Goal: Transaction & Acquisition: Purchase product/service

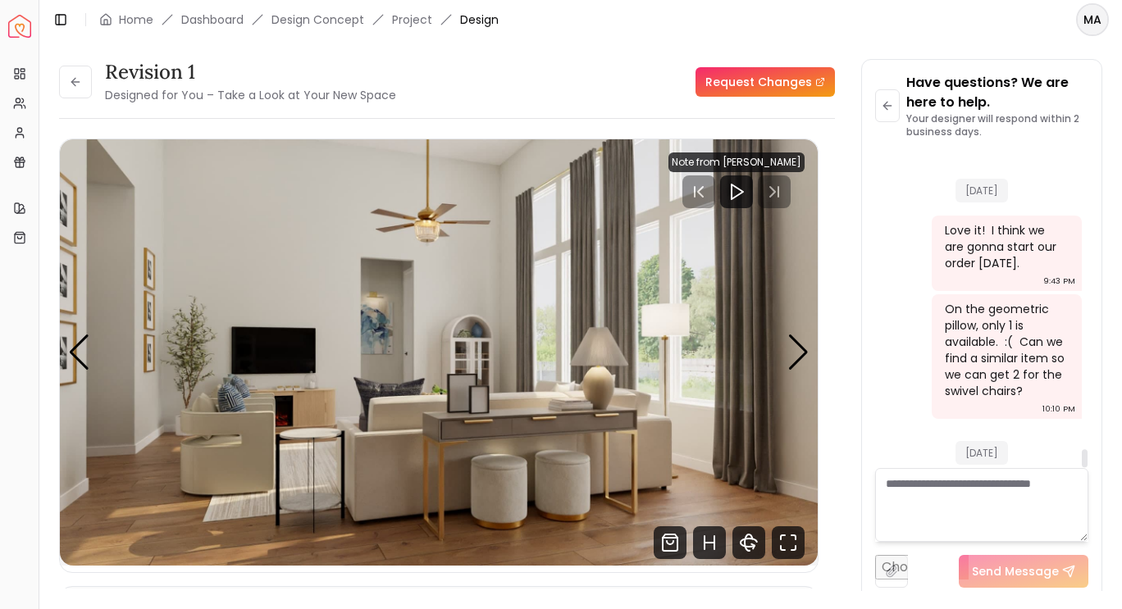
scroll to position [5267, 0]
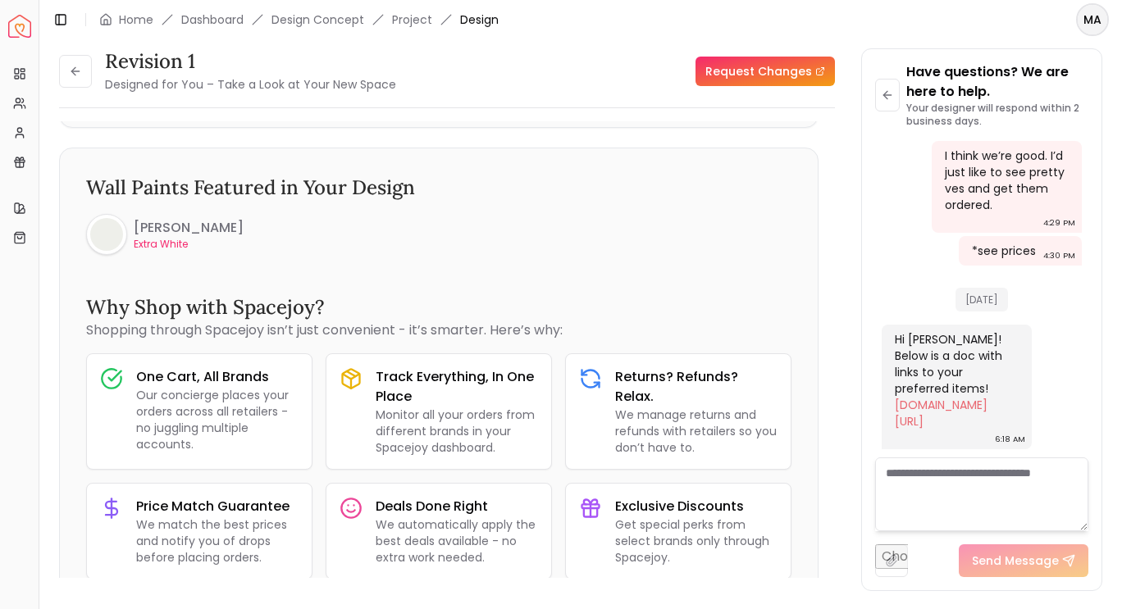
scroll to position [766, 0]
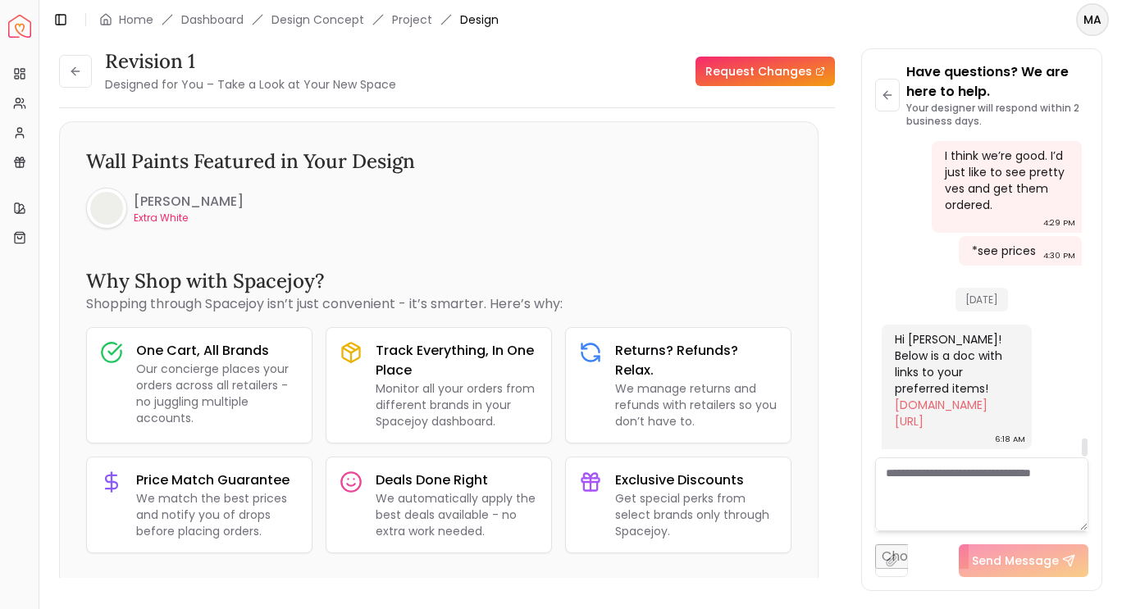
drag, startPoint x: 1084, startPoint y: 449, endPoint x: 1084, endPoint y: 458, distance: 9.0
click at [1084, 457] on div at bounding box center [1085, 448] width 6 height 18
click at [954, 397] on link "[DOMAIN_NAME][URL]" at bounding box center [941, 413] width 93 height 33
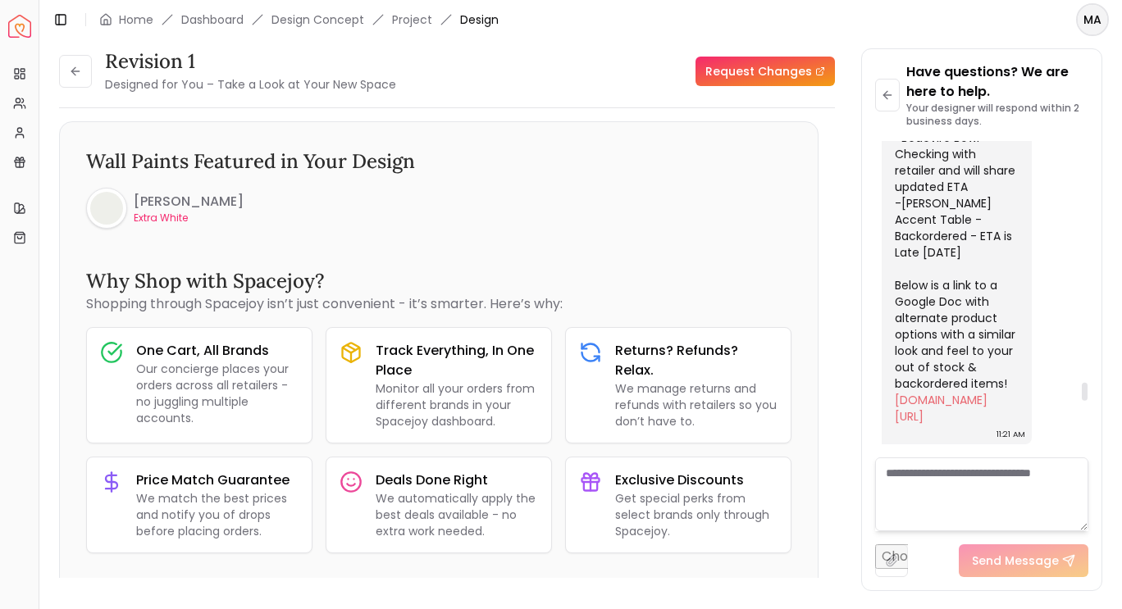
scroll to position [4172, 0]
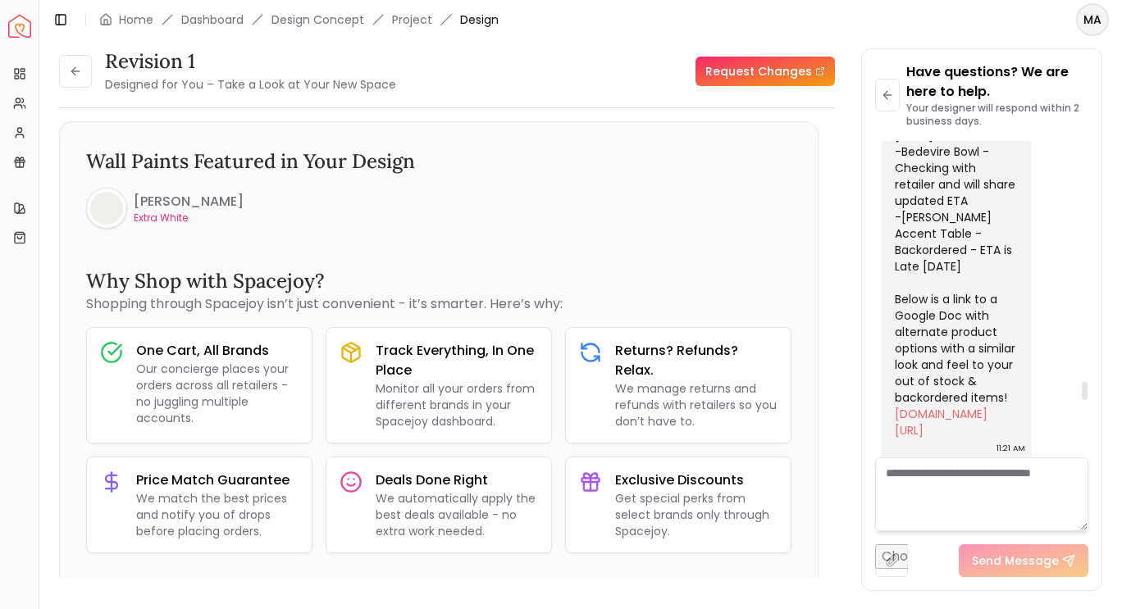
drag, startPoint x: 1084, startPoint y: 446, endPoint x: 1089, endPoint y: 390, distance: 56.8
click at [1088, 390] on div at bounding box center [1085, 391] width 6 height 18
click at [979, 406] on link "[DOMAIN_NAME][URL]" at bounding box center [941, 422] width 93 height 33
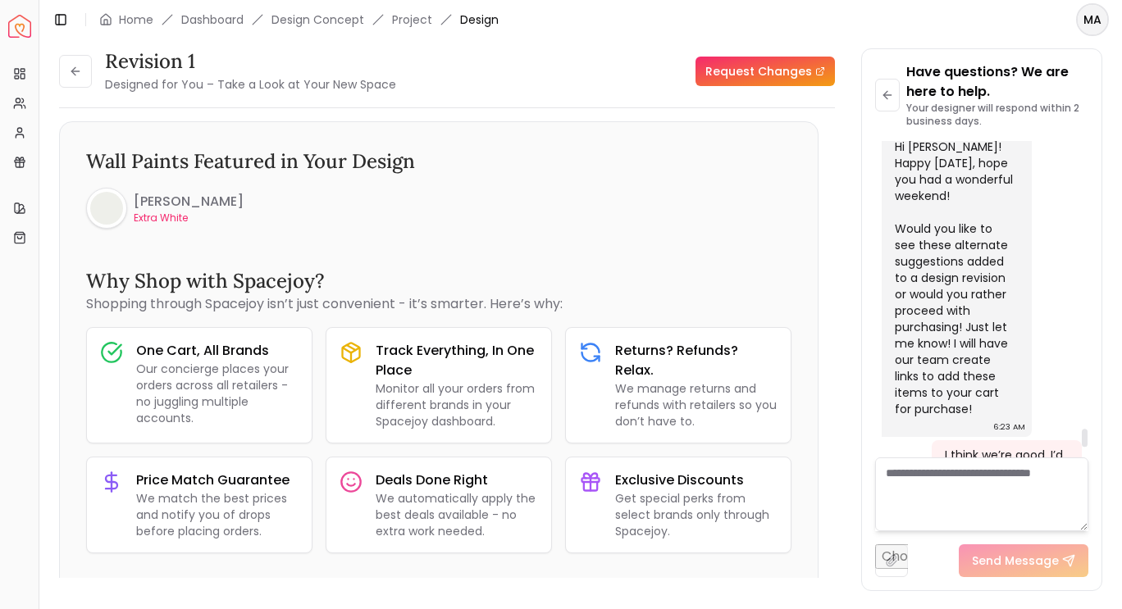
scroll to position [5156, 0]
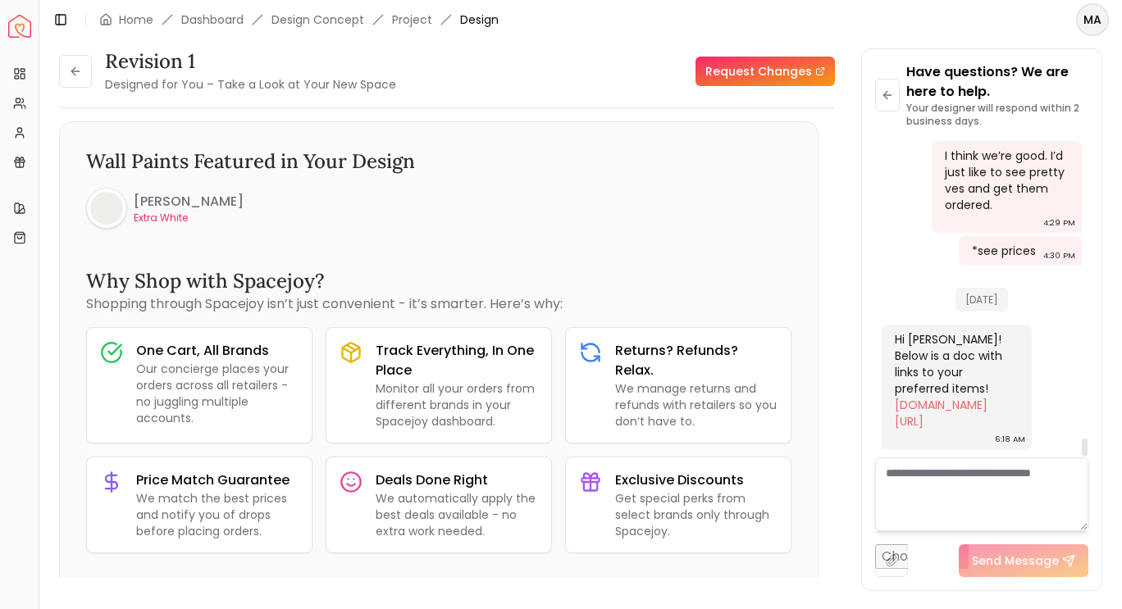
drag, startPoint x: 1087, startPoint y: 389, endPoint x: 1088, endPoint y: 459, distance: 70.5
click at [1088, 457] on div at bounding box center [1085, 448] width 6 height 18
click at [972, 485] on textarea at bounding box center [981, 495] width 213 height 74
type textarea "*"
type textarea "*******"
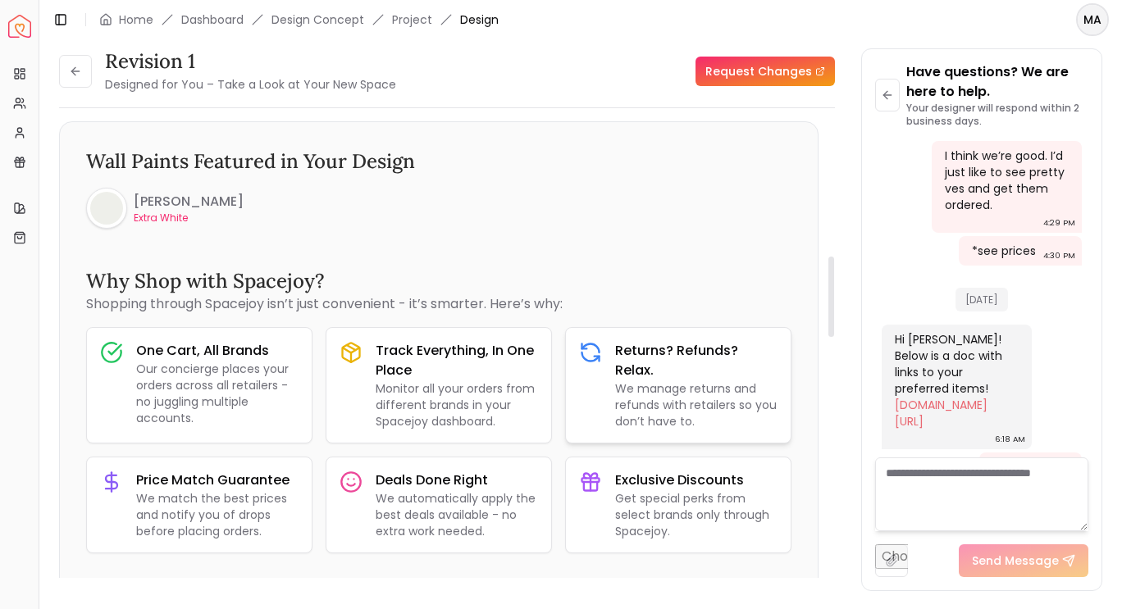
click at [661, 363] on h3 "Returns? Refunds? Relax." at bounding box center [696, 360] width 162 height 39
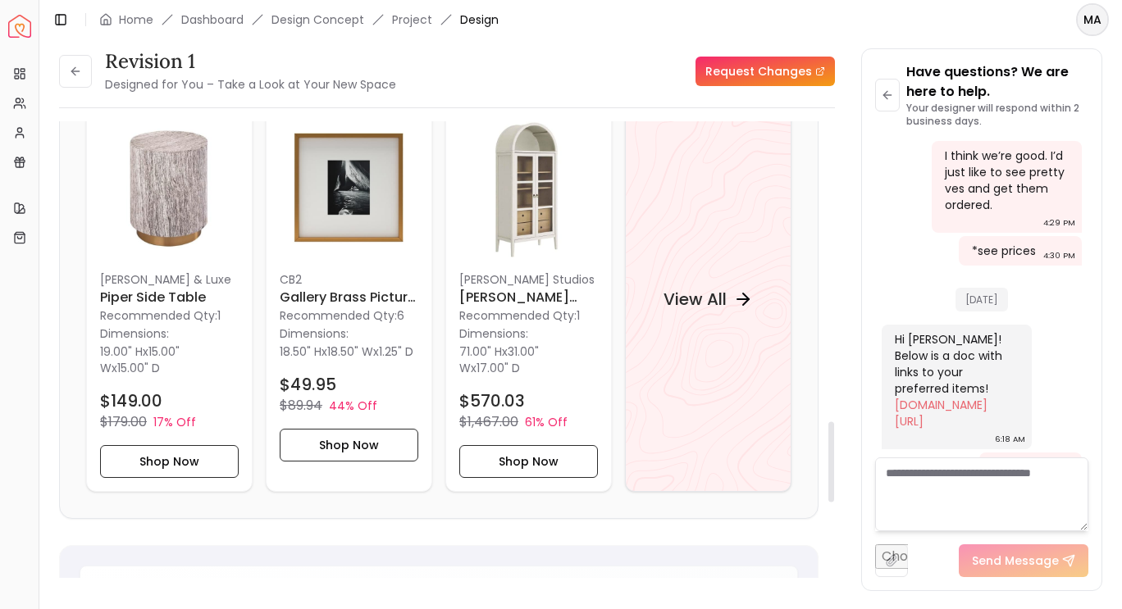
scroll to position [1707, 0]
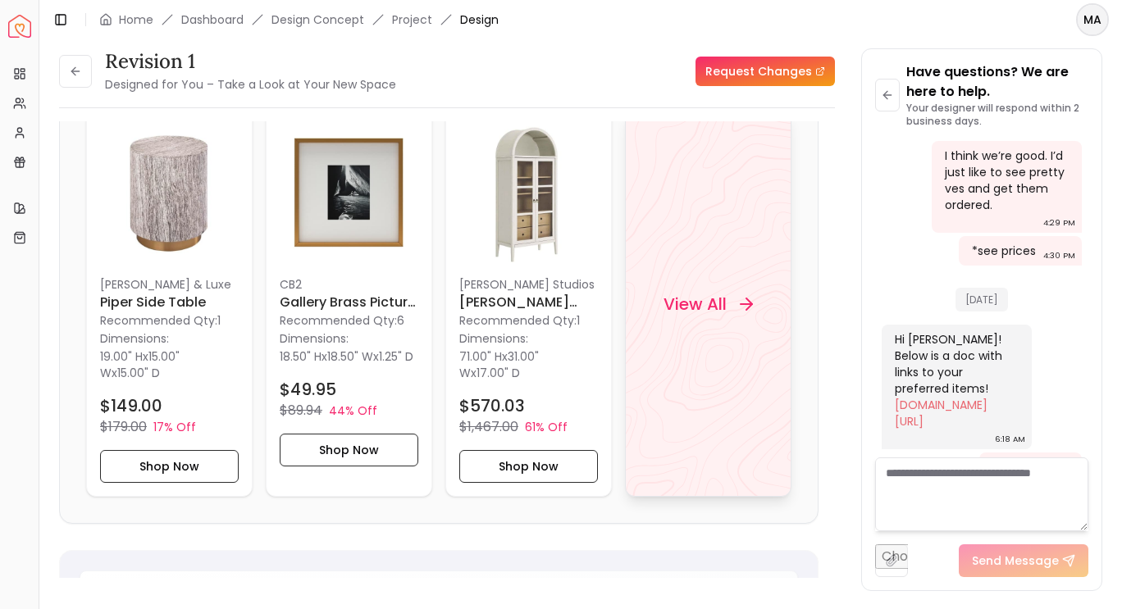
click at [722, 308] on h4 "View All" at bounding box center [695, 303] width 63 height 23
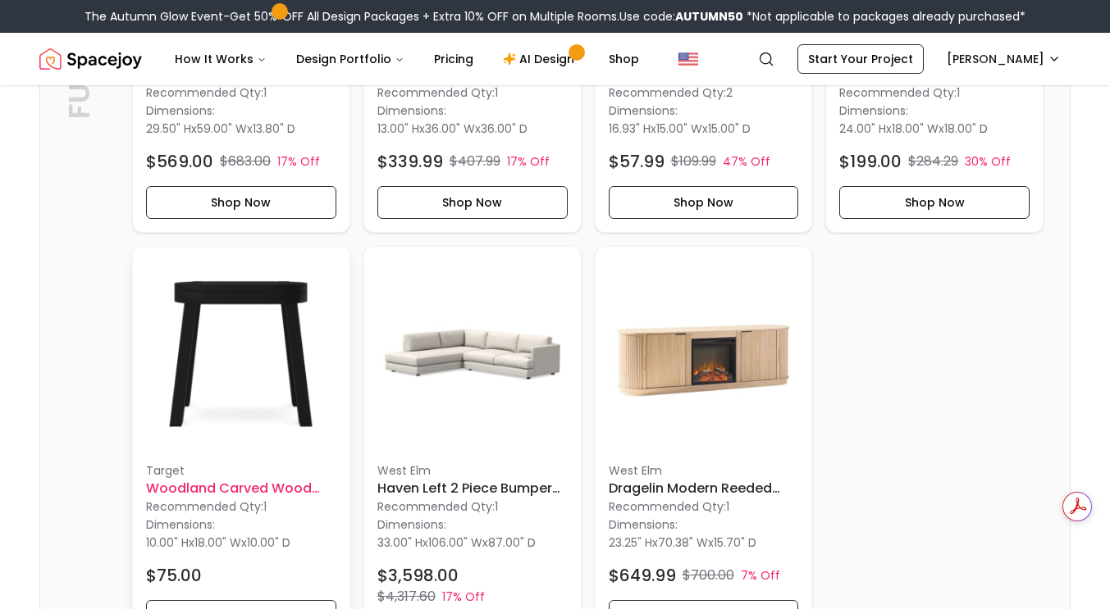
click at [245, 491] on h6 "Woodland Carved Wood Accent Table" at bounding box center [241, 489] width 190 height 20
